Goal: Register for event/course

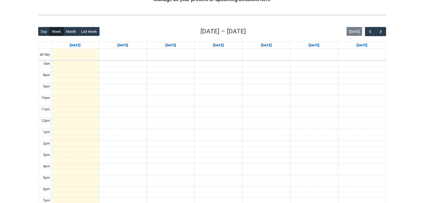
scroll to position [12, 0]
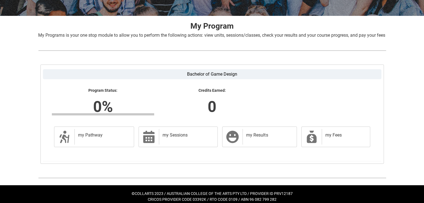
scroll to position [96, 0]
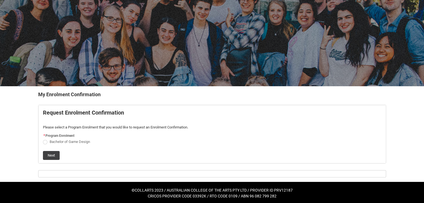
scroll to position [26, 0]
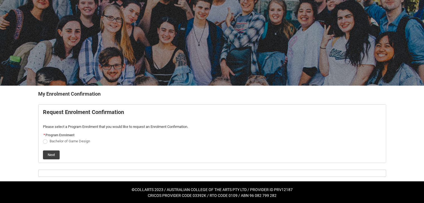
click at [86, 143] on span "Bachelor of Game Design" at bounding box center [212, 141] width 338 height 6
click at [66, 143] on span "Bachelor of Game Design" at bounding box center [70, 141] width 40 height 4
click at [43, 138] on input "Bachelor of Game Design" at bounding box center [43, 138] width 0 height 0
radio input "true"
click at [52, 155] on button "Next" at bounding box center [51, 155] width 17 height 9
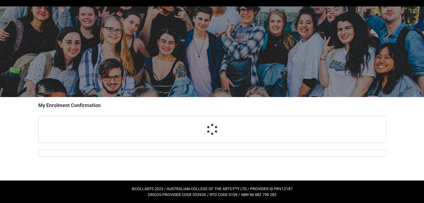
scroll to position [14, 0]
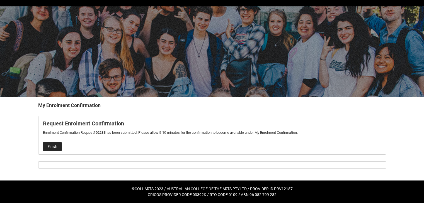
click at [52, 147] on button "Finish" at bounding box center [52, 146] width 19 height 9
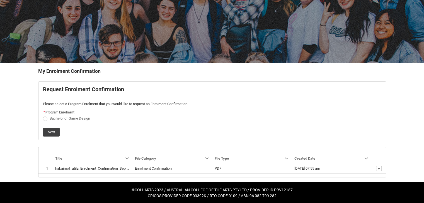
scroll to position [49, 0]
